Goal: Information Seeking & Learning: Check status

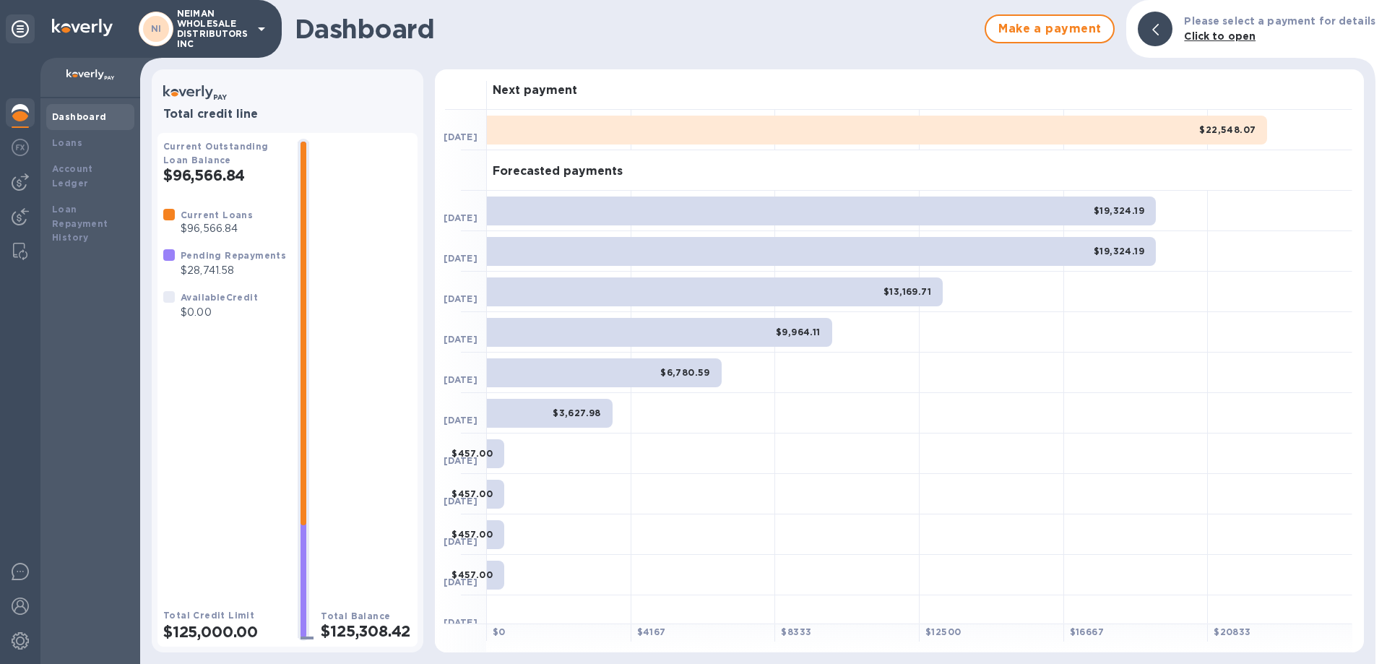
click at [264, 27] on icon at bounding box center [261, 29] width 7 height 4
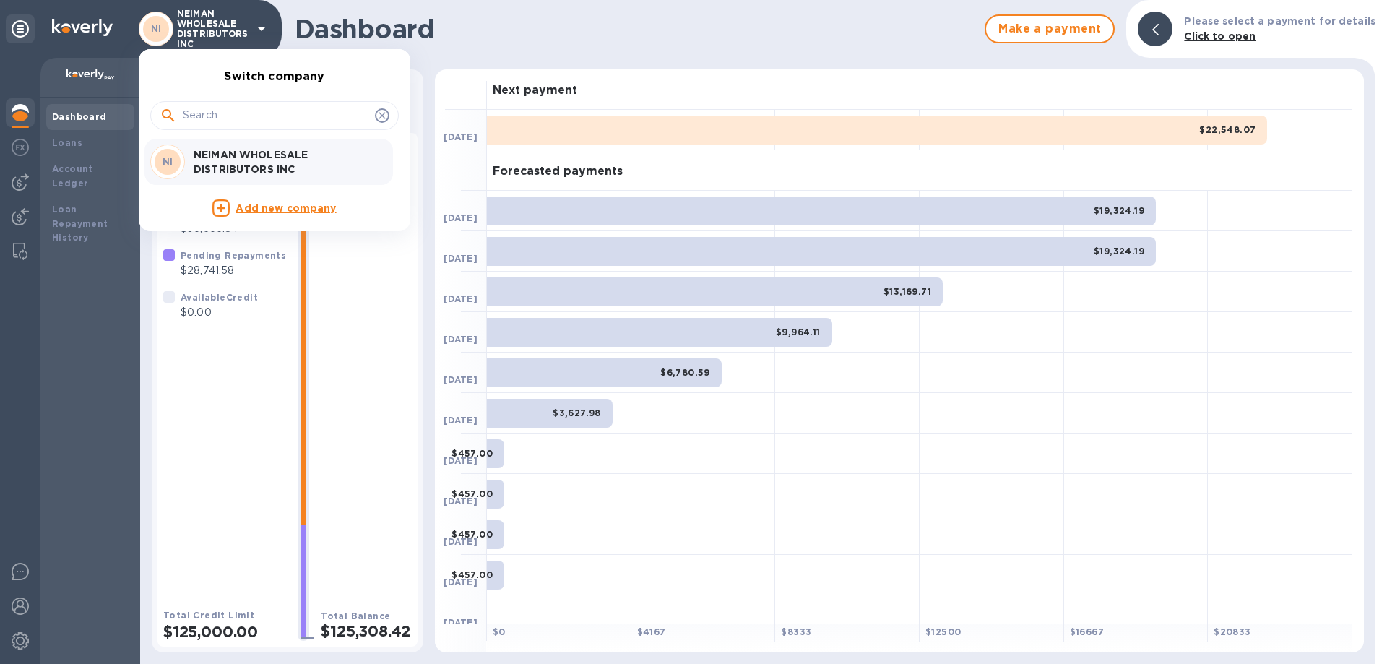
click at [84, 148] on div at bounding box center [693, 332] width 1387 height 664
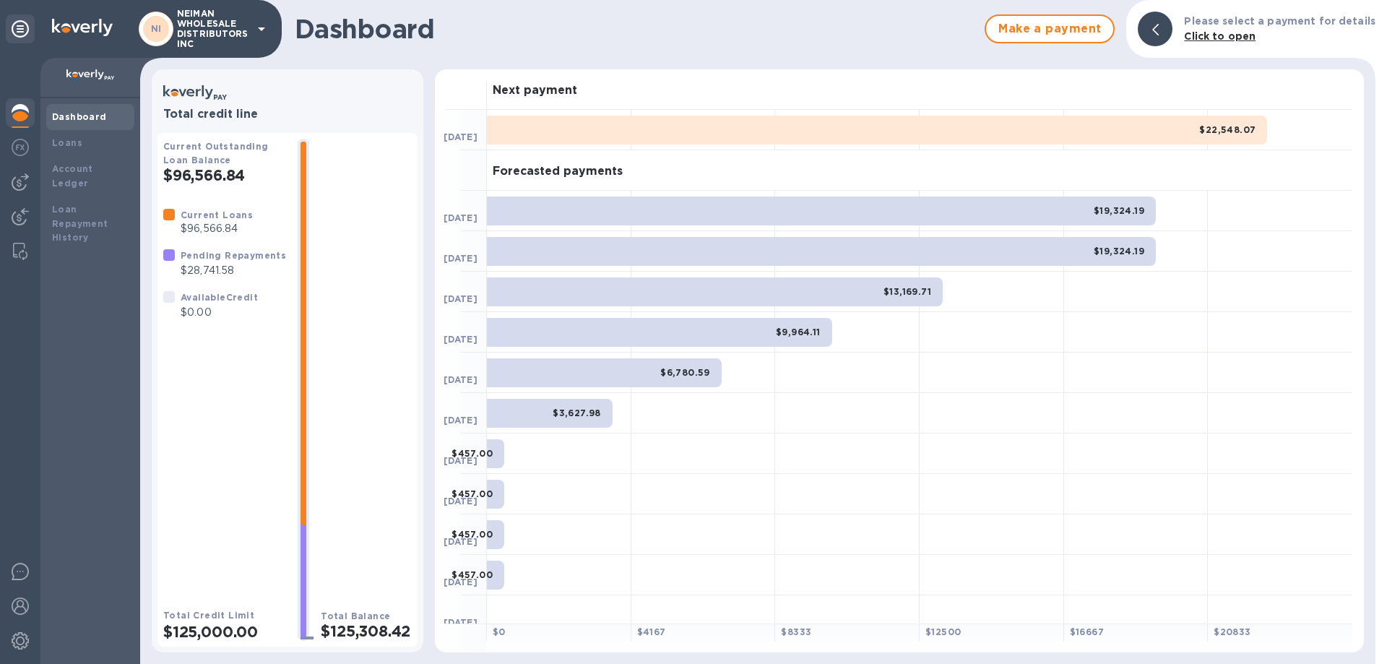
click at [72, 142] on b "Loans" at bounding box center [67, 142] width 30 height 11
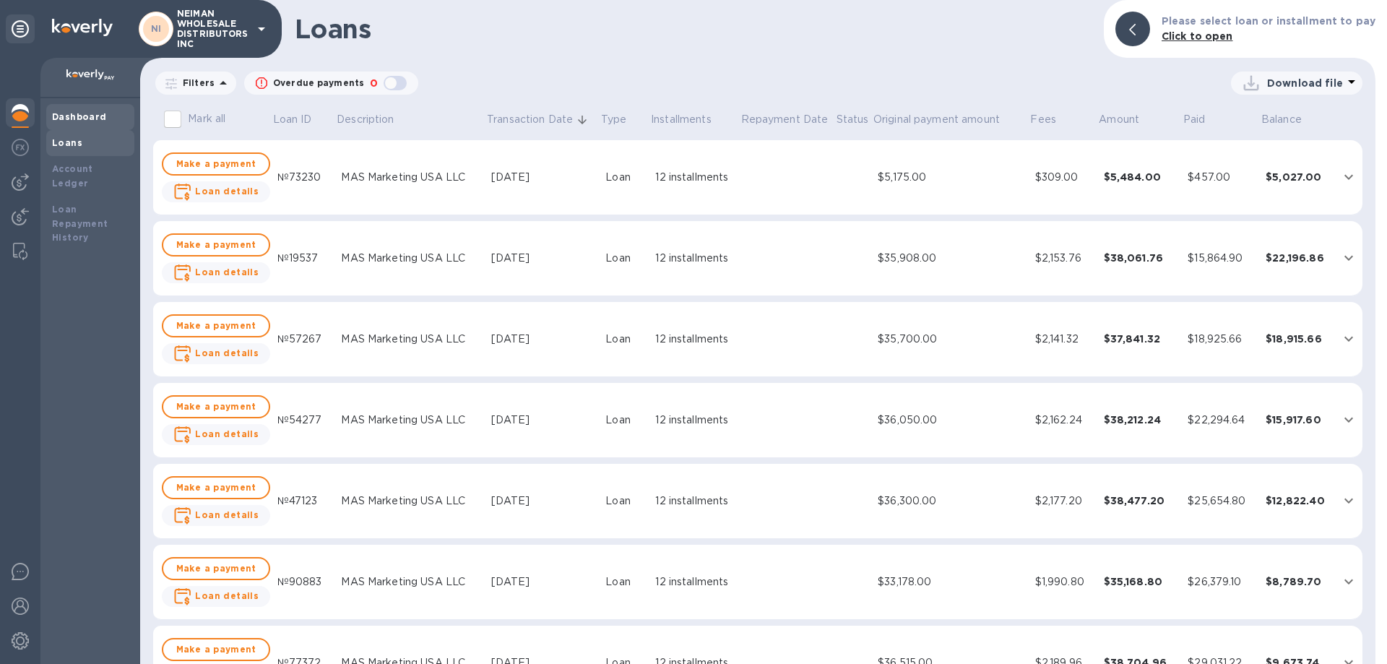
click at [92, 121] on b "Dashboard" at bounding box center [79, 116] width 55 height 11
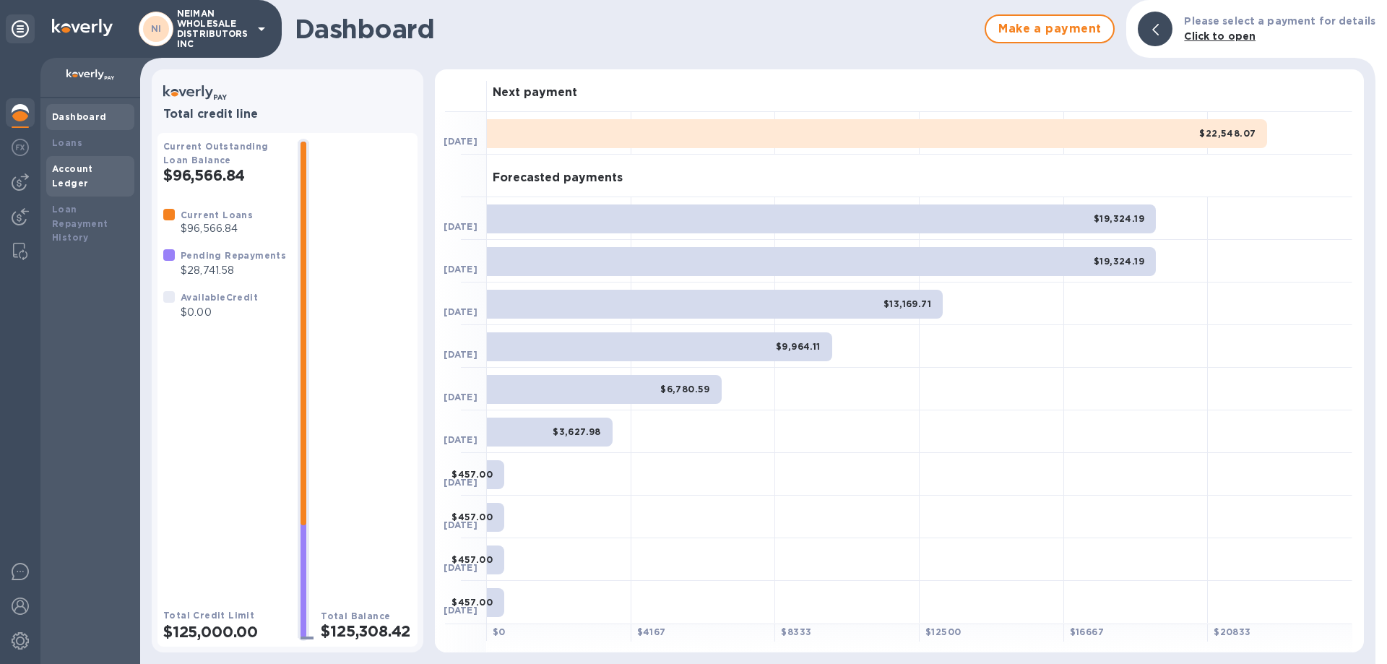
click at [93, 168] on b "Account Ledger" at bounding box center [72, 175] width 41 height 25
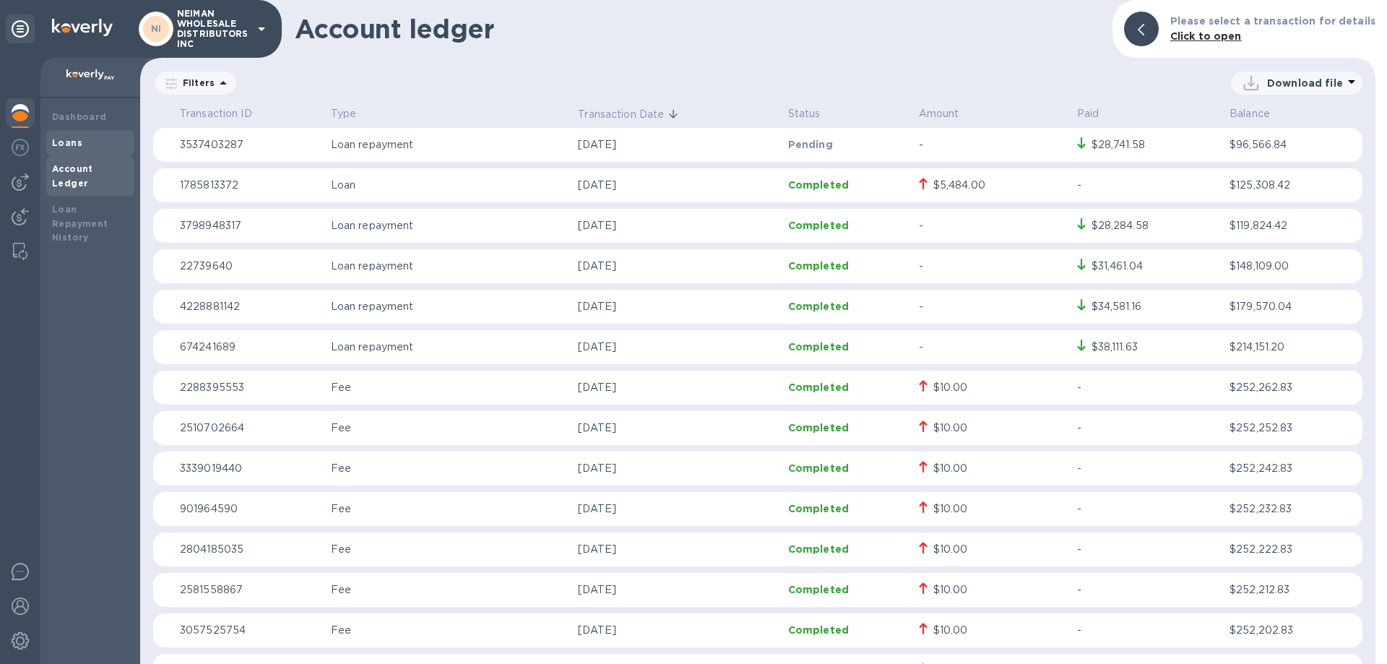
click at [103, 137] on div "Loans" at bounding box center [90, 143] width 77 height 14
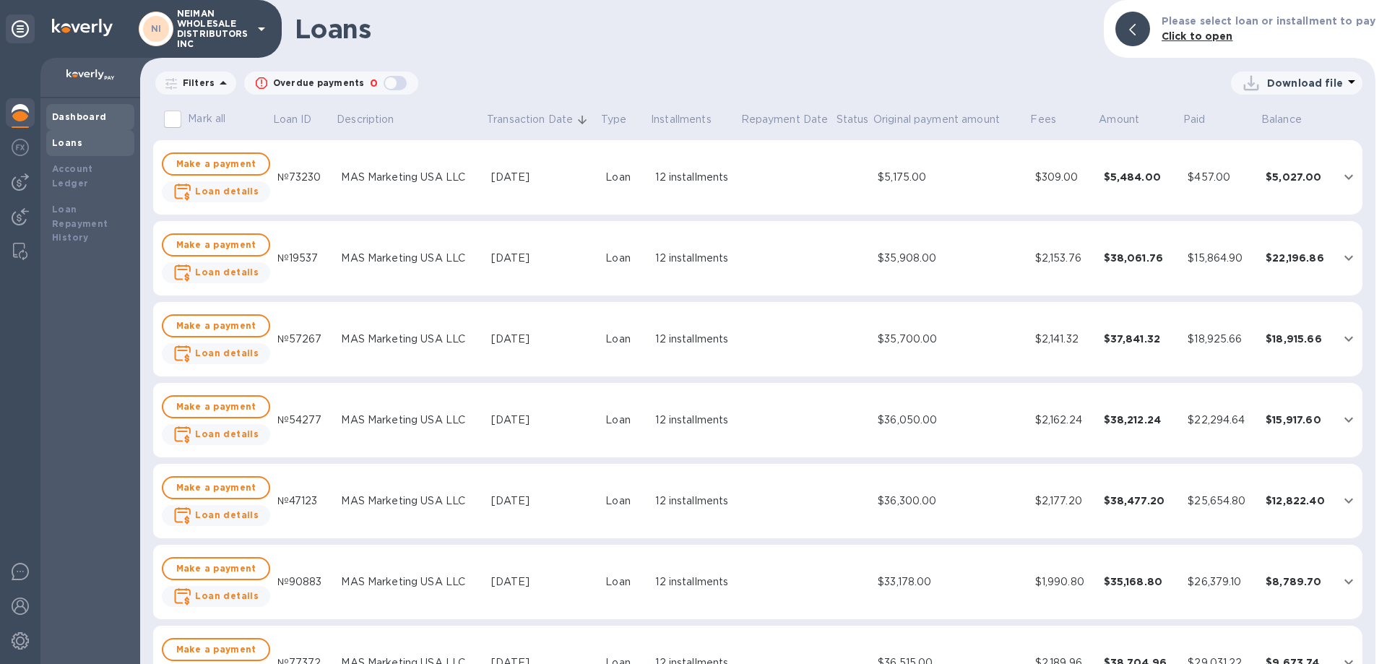
click at [98, 117] on b "Dashboard" at bounding box center [79, 116] width 55 height 11
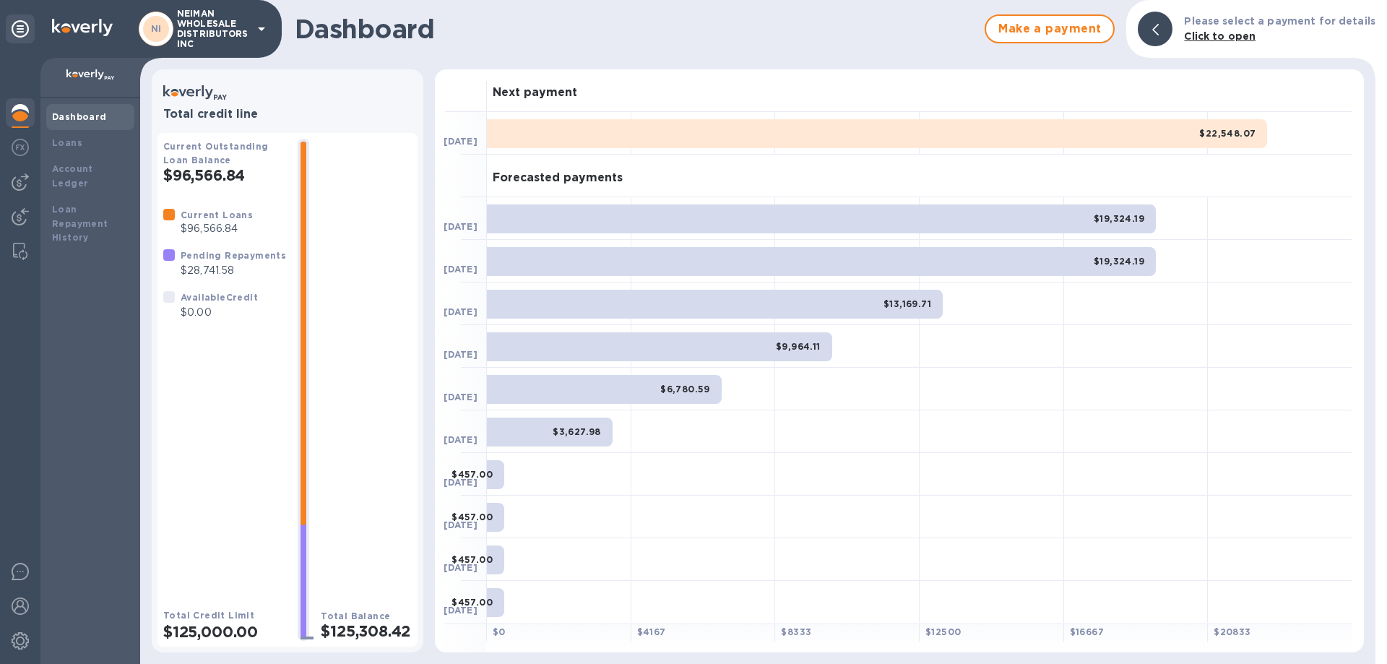
click at [212, 297] on b "Available Credit" at bounding box center [219, 297] width 77 height 11
drag, startPoint x: 182, startPoint y: 297, endPoint x: 288, endPoint y: 634, distance: 353.5
click at [288, 634] on div "Current Outstanding Loan Balance $96,566.84 Current Loans $96,566.84 Pending Re…" at bounding box center [287, 390] width 249 height 502
drag, startPoint x: 183, startPoint y: 215, endPoint x: 261, endPoint y: 324, distance: 134.7
click at [261, 324] on div "Current Loans $96,566.84 Pending Repayments $28,741.58 Available Credit $0.00" at bounding box center [225, 264] width 134 height 124
